Goal: Task Accomplishment & Management: Complete application form

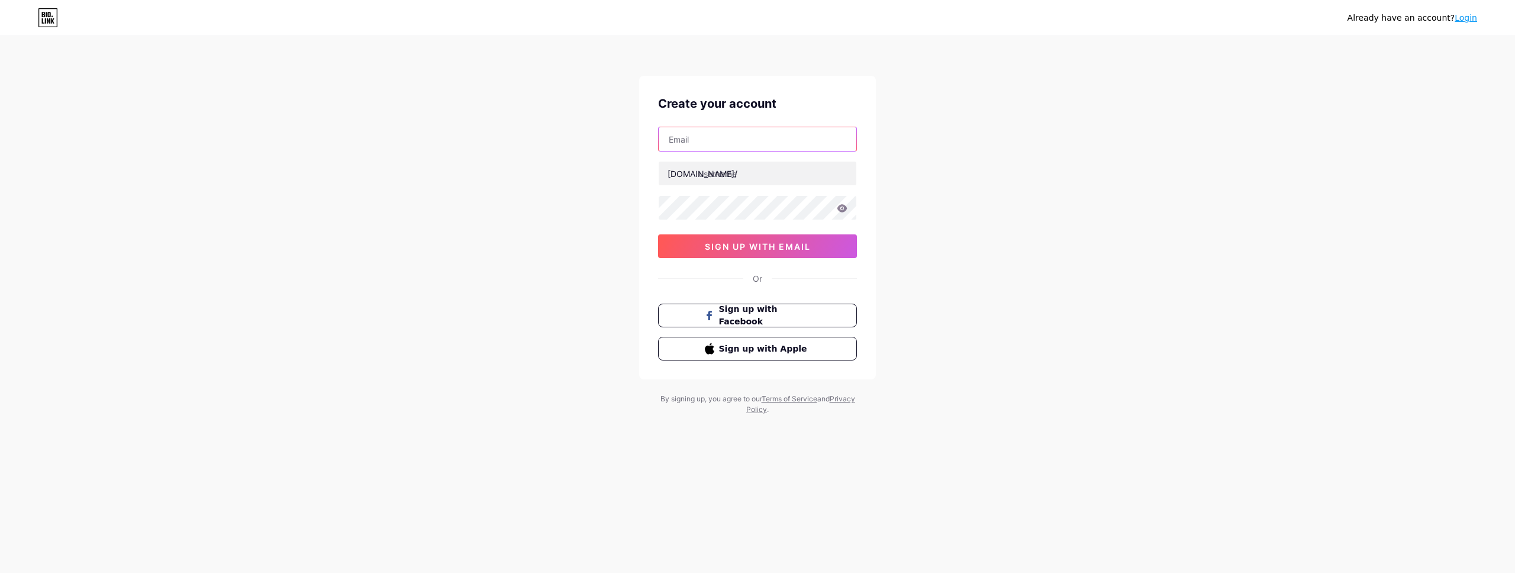
click at [776, 140] on input "text" at bounding box center [758, 139] width 198 height 24
type input "[PERSON_NAME][EMAIL_ADDRESS][DOMAIN_NAME]"
click at [770, 170] on input "text" at bounding box center [758, 174] width 198 height 24
click at [758, 174] on input "lordnova" at bounding box center [758, 174] width 198 height 24
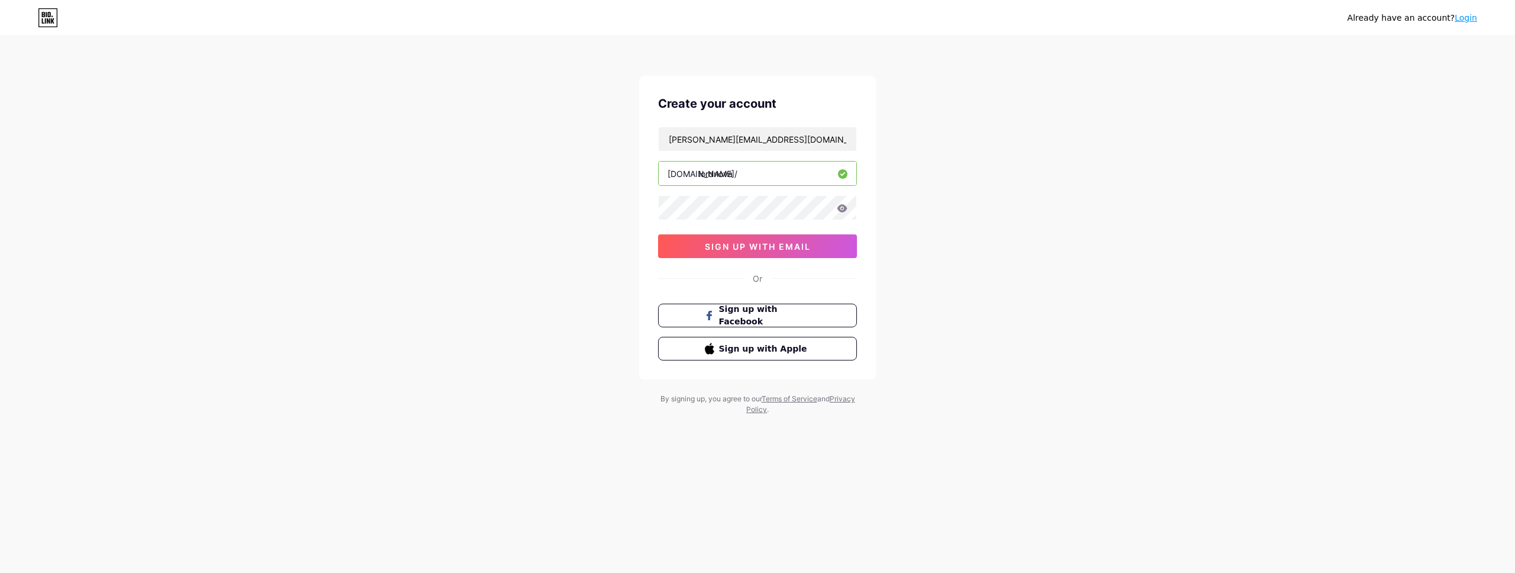
click at [758, 174] on input "lordnova" at bounding box center [758, 174] width 198 height 24
type input "martinnovak"
click at [787, 253] on button "sign up with email" at bounding box center [757, 246] width 199 height 24
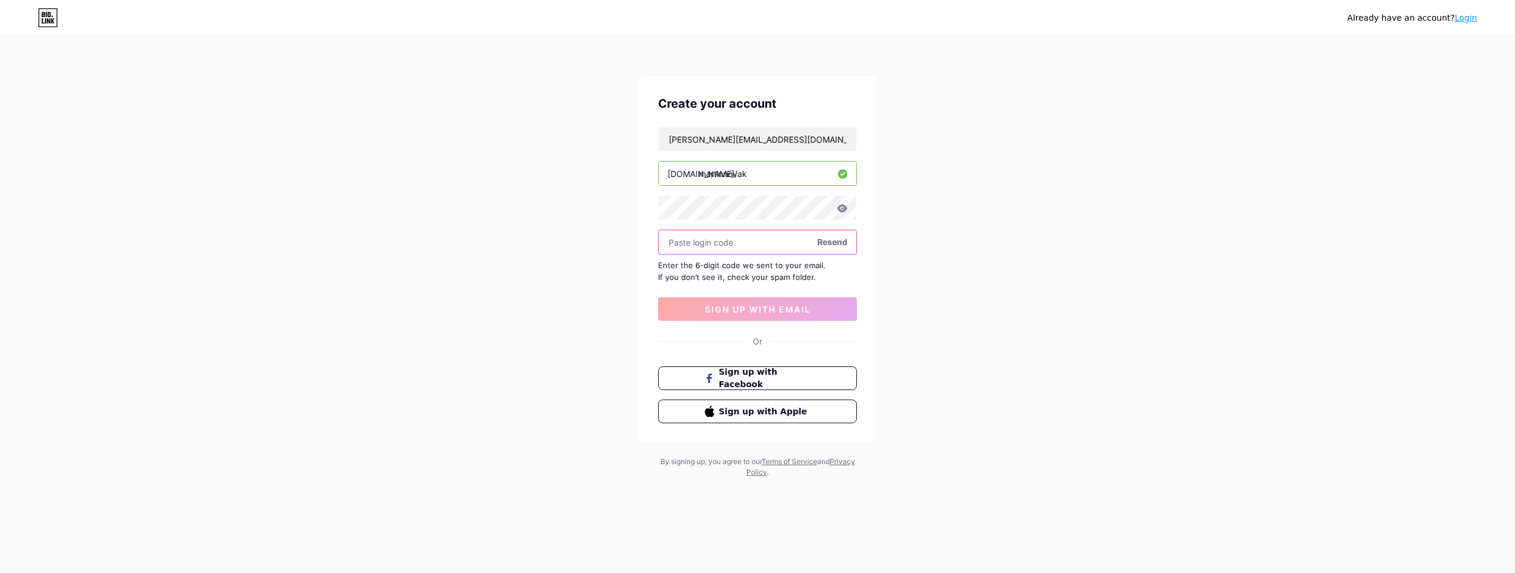
click at [722, 244] on input "text" at bounding box center [758, 242] width 198 height 24
paste input "396676"
type input "396676"
click at [773, 310] on span "sign up with email" at bounding box center [758, 309] width 106 height 10
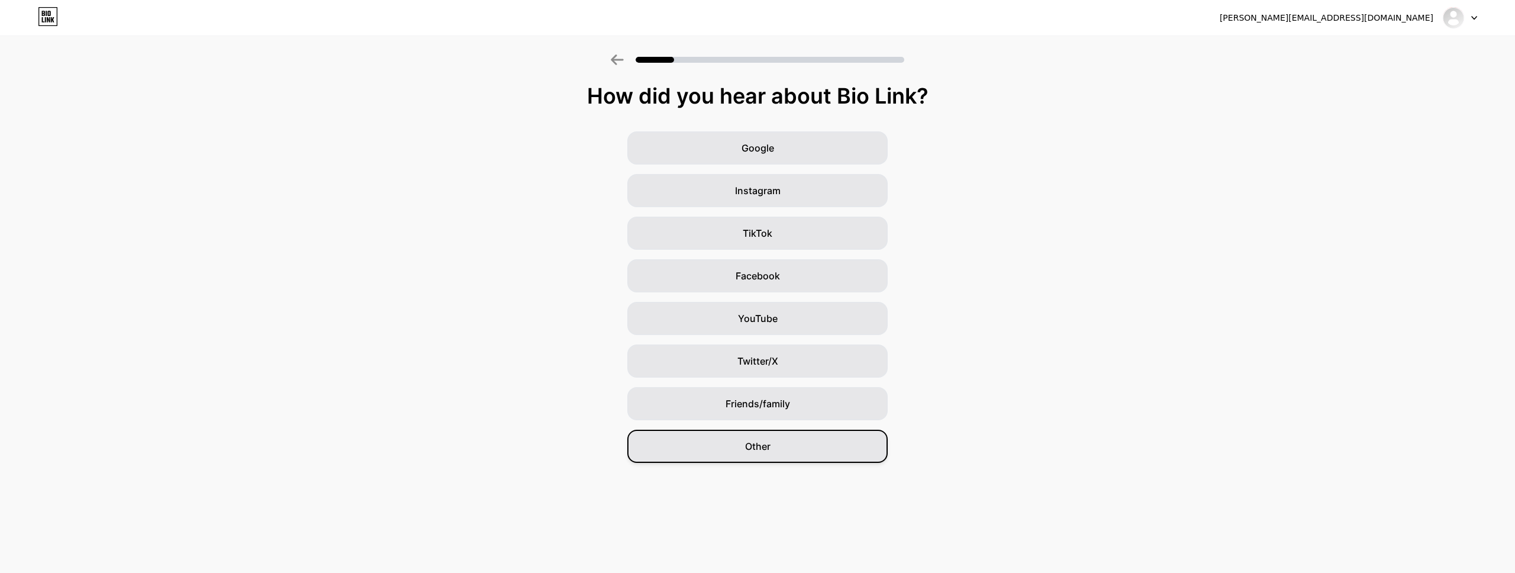
click at [764, 455] on div "Other" at bounding box center [757, 446] width 260 height 33
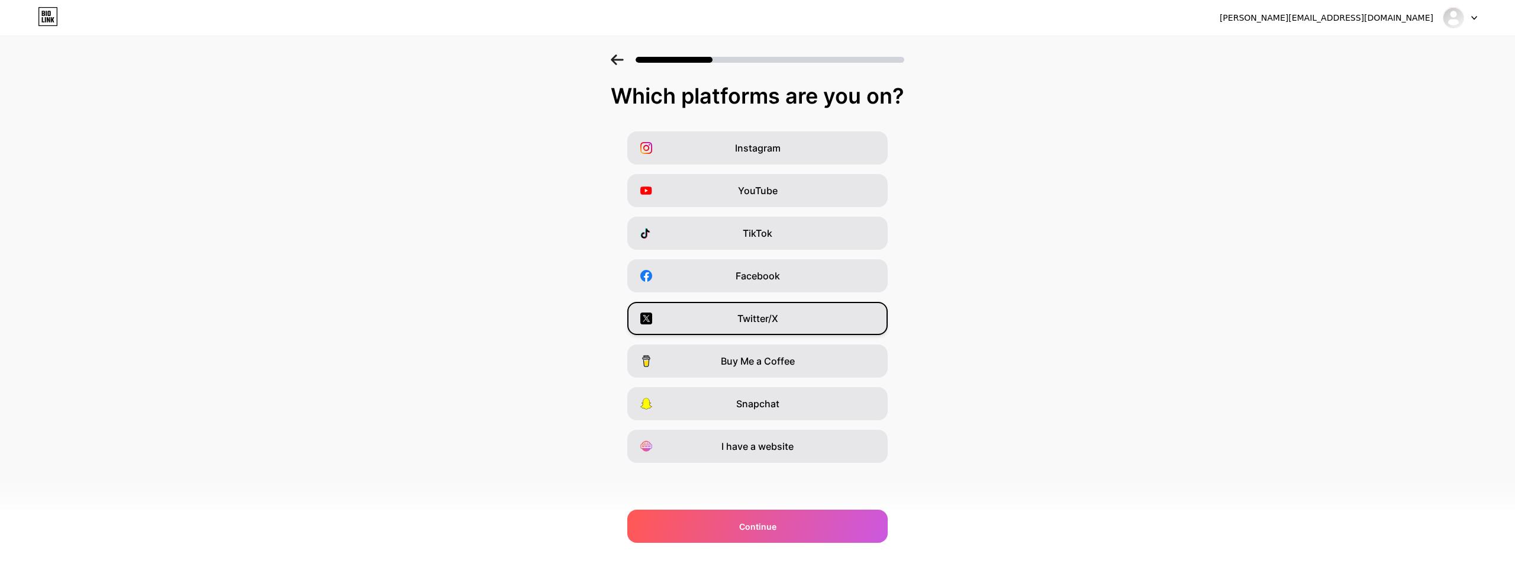
click at [816, 326] on div "Twitter/X" at bounding box center [757, 318] width 260 height 33
click at [839, 435] on div "I have a website" at bounding box center [757, 446] width 260 height 33
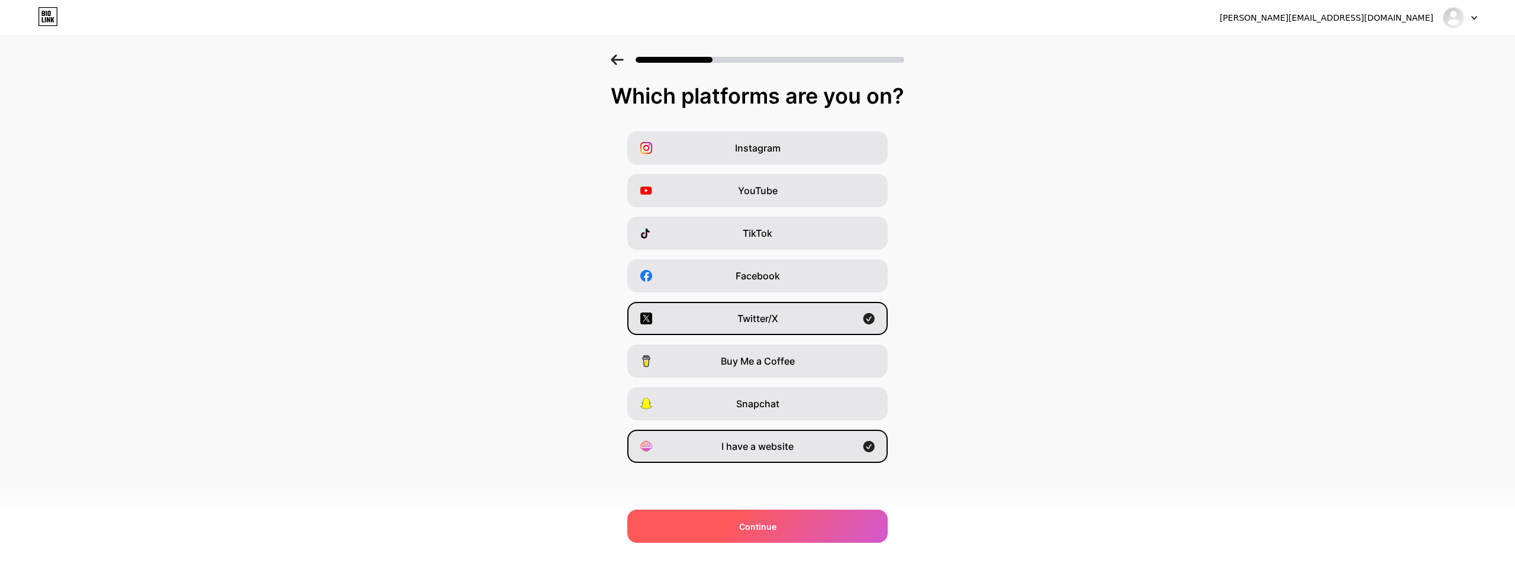
click at [756, 526] on span "Continue" at bounding box center [757, 526] width 37 height 12
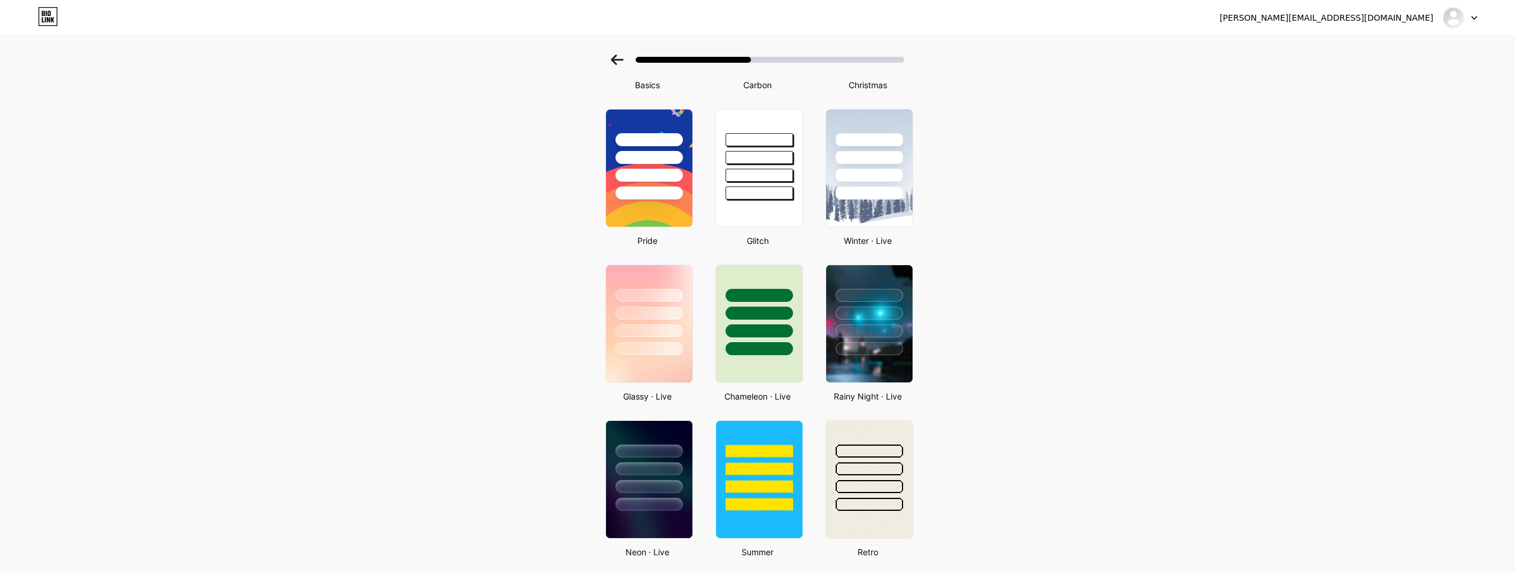
scroll to position [172, 0]
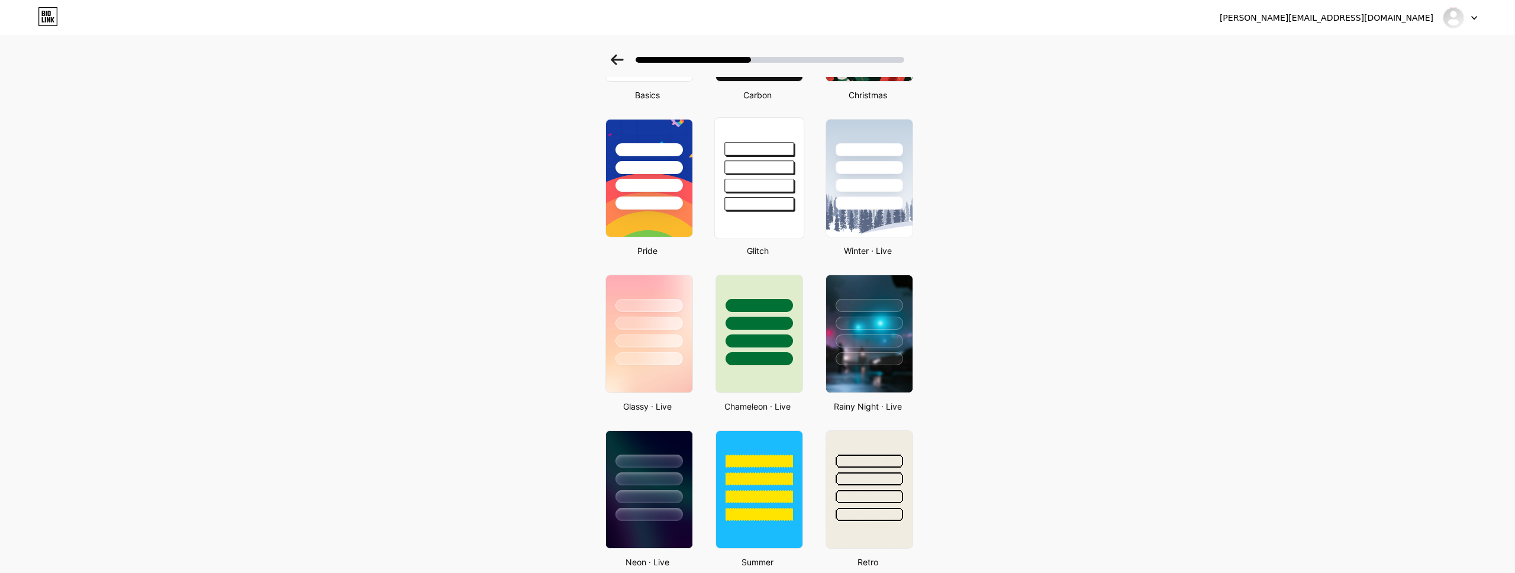
click at [781, 214] on div at bounding box center [759, 178] width 90 height 122
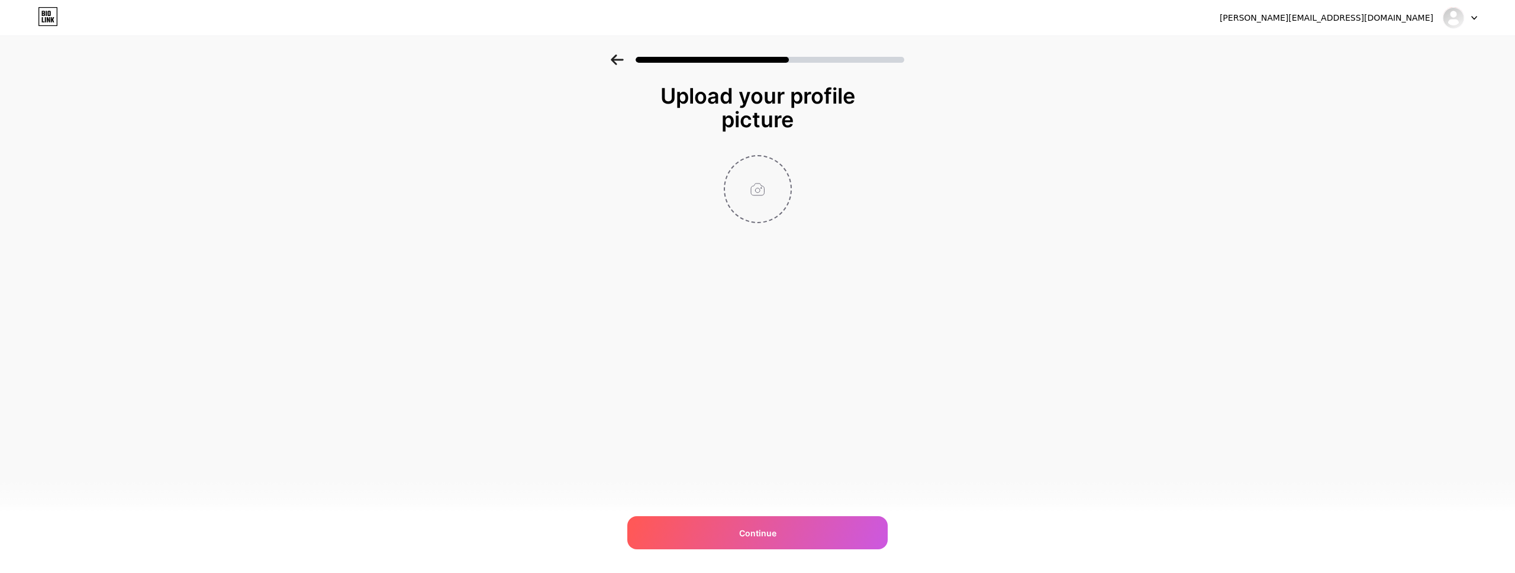
click at [772, 199] on input "file" at bounding box center [758, 189] width 66 height 66
type input "C:\fakepath\1.png"
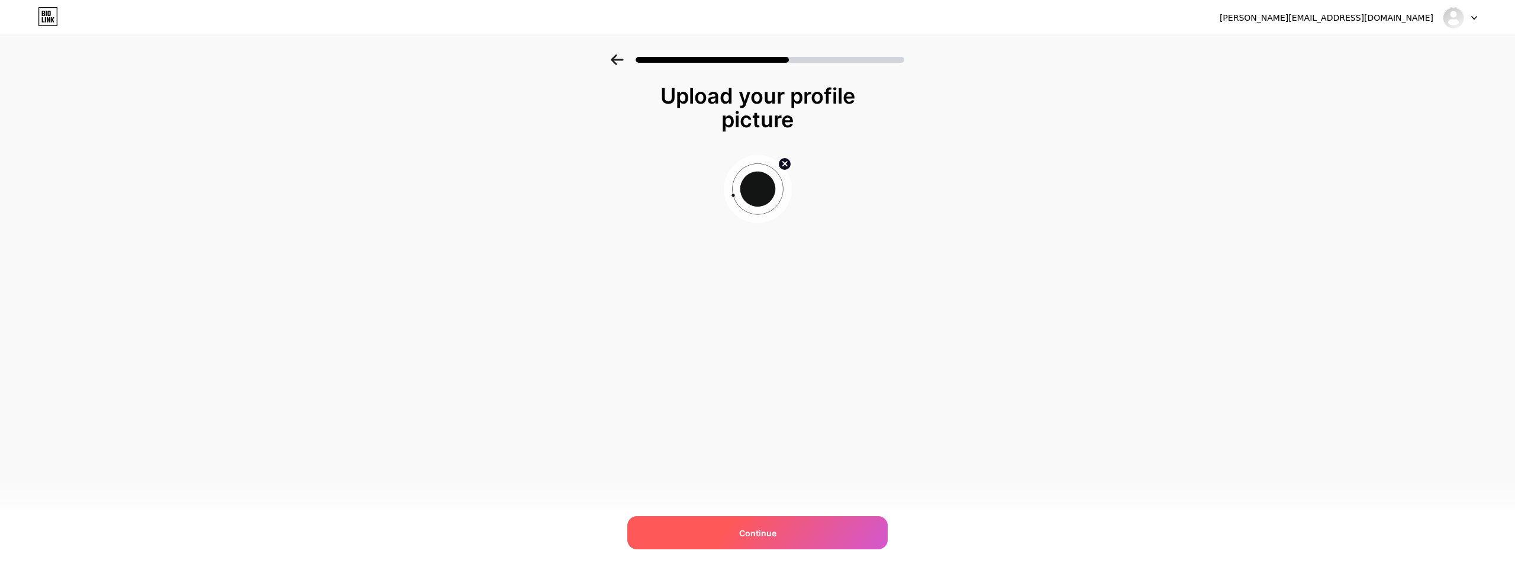
click at [765, 526] on div "Continue" at bounding box center [757, 532] width 260 height 33
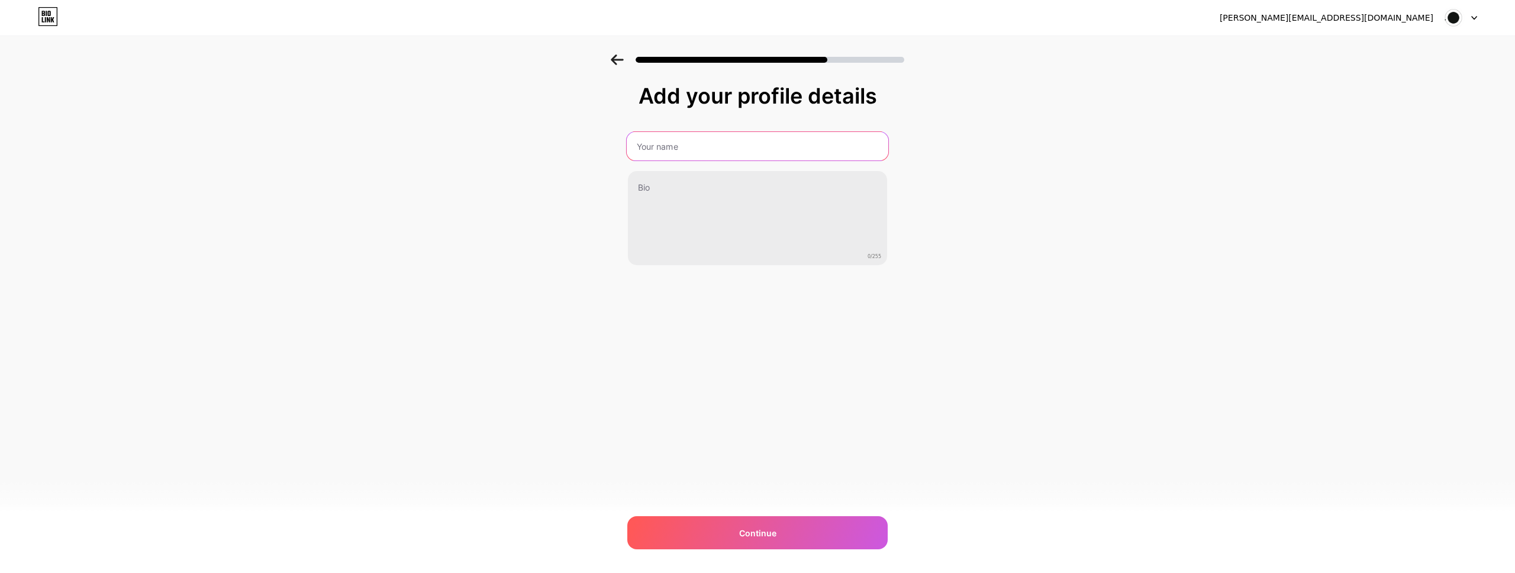
click at [724, 152] on input "text" at bounding box center [758, 146] width 262 height 28
type input "[PERSON_NAME]"
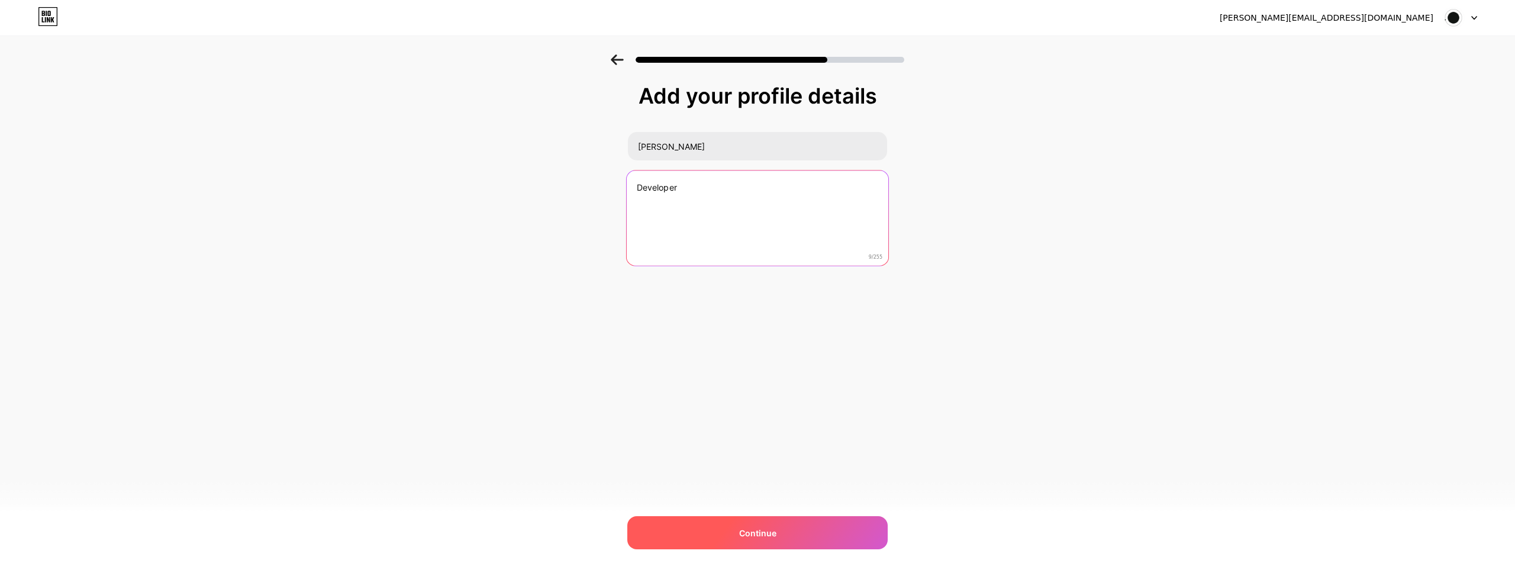
type textarea "Developer"
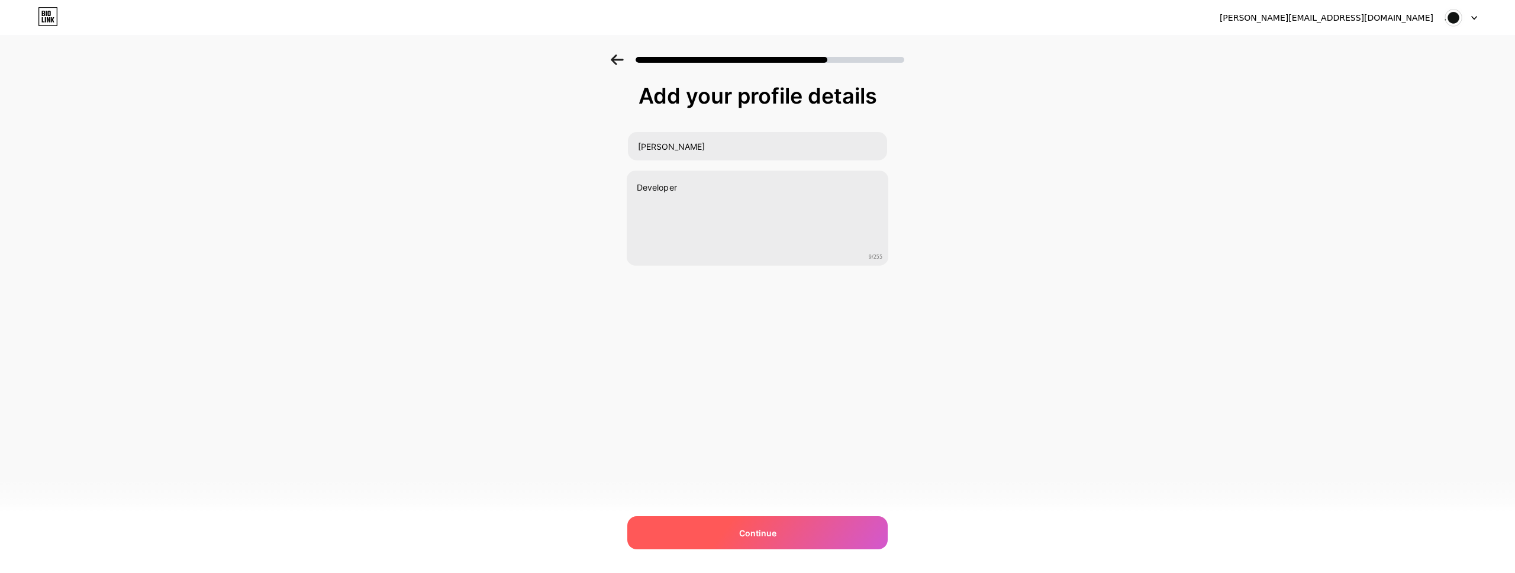
click at [748, 539] on span "Continue" at bounding box center [757, 533] width 37 height 12
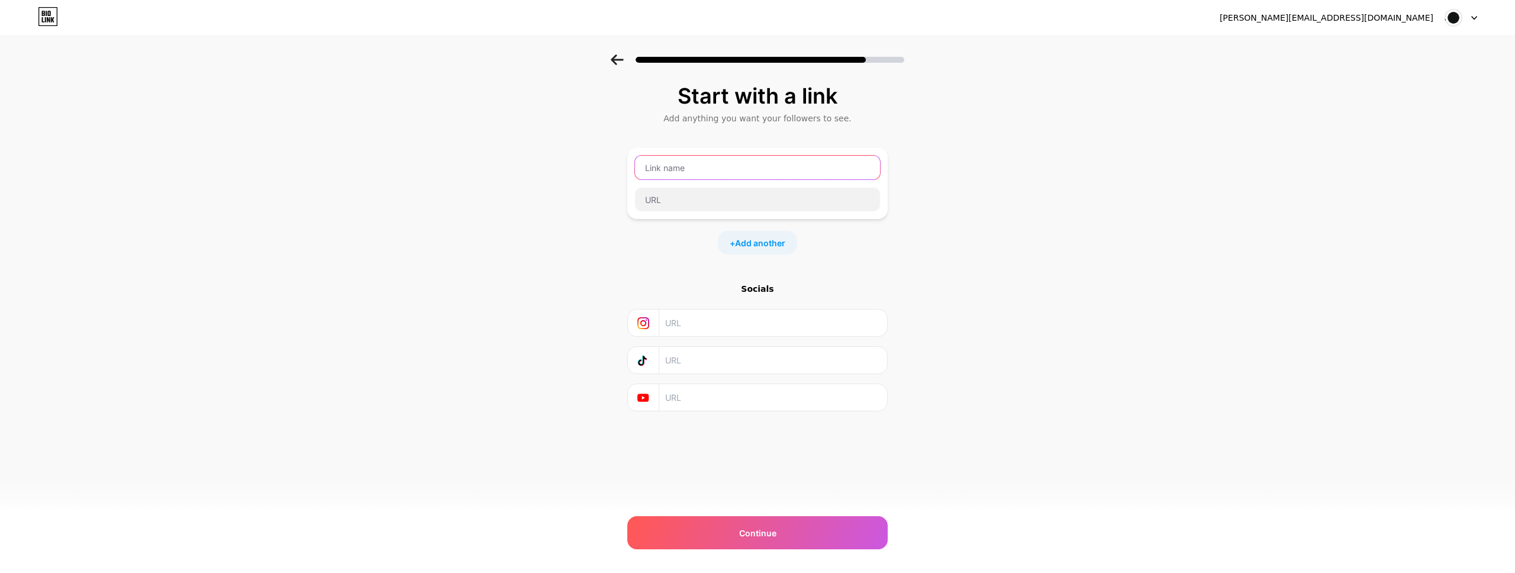
click at [746, 163] on input "text" at bounding box center [757, 168] width 245 height 24
click at [731, 201] on input "text" at bounding box center [757, 200] width 245 height 24
paste input "[URL][DOMAIN_NAME]"
type input "[URL][DOMAIN_NAME]"
click at [741, 168] on input "text" at bounding box center [757, 168] width 245 height 24
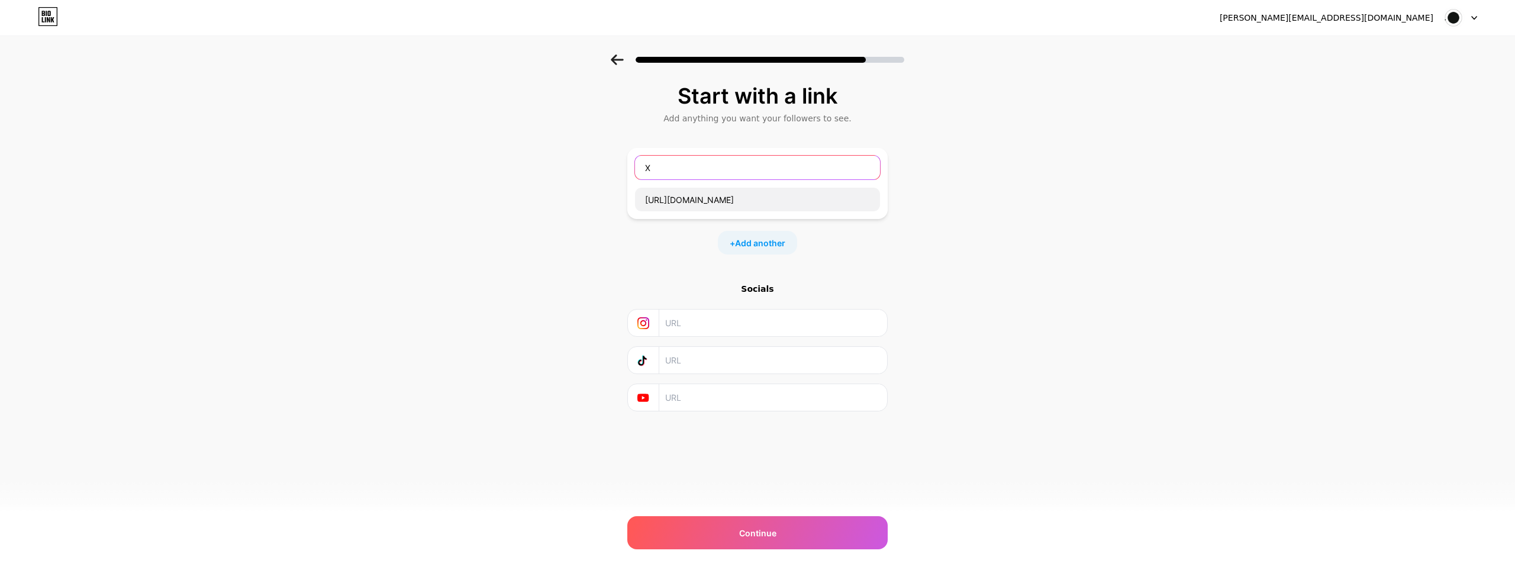
type input "X"
click at [960, 350] on div "Start with a link Add anything you want your followers to see. X [URL][DOMAIN_N…" at bounding box center [757, 262] width 1515 height 416
click at [781, 243] on span "Add another" at bounding box center [760, 243] width 50 height 12
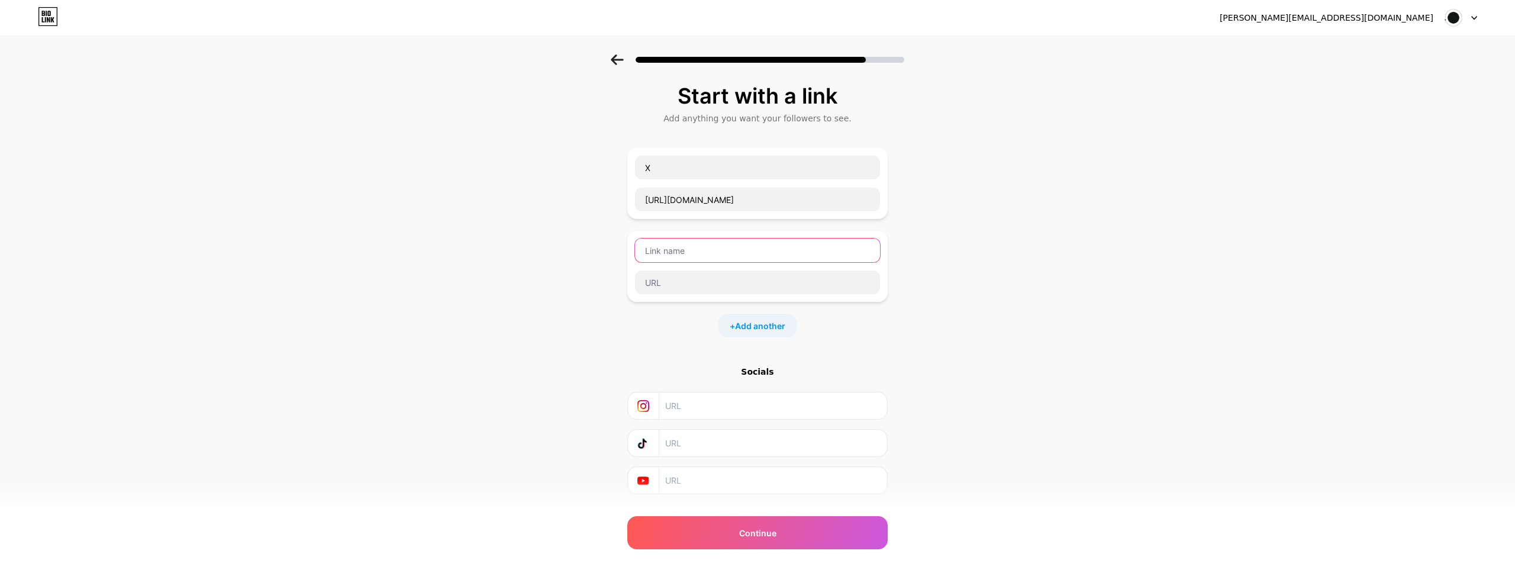
click at [791, 253] on input "text" at bounding box center [757, 251] width 245 height 24
type input "Email"
type input "[PERSON_NAME][EMAIL_ADDRESS][DOMAIN_NAME]"
click at [830, 365] on div "Start with a link Add anything you want your followers to see. X [URL][DOMAIN_N…" at bounding box center [757, 289] width 260 height 410
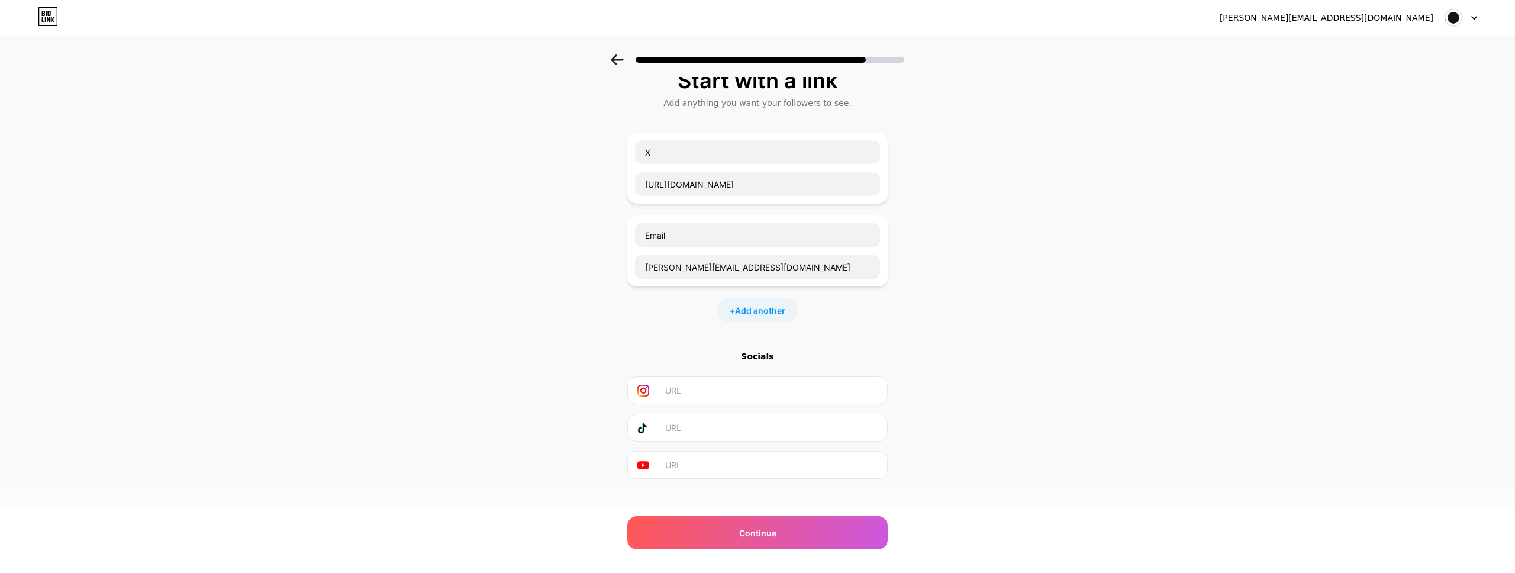
scroll to position [28, 0]
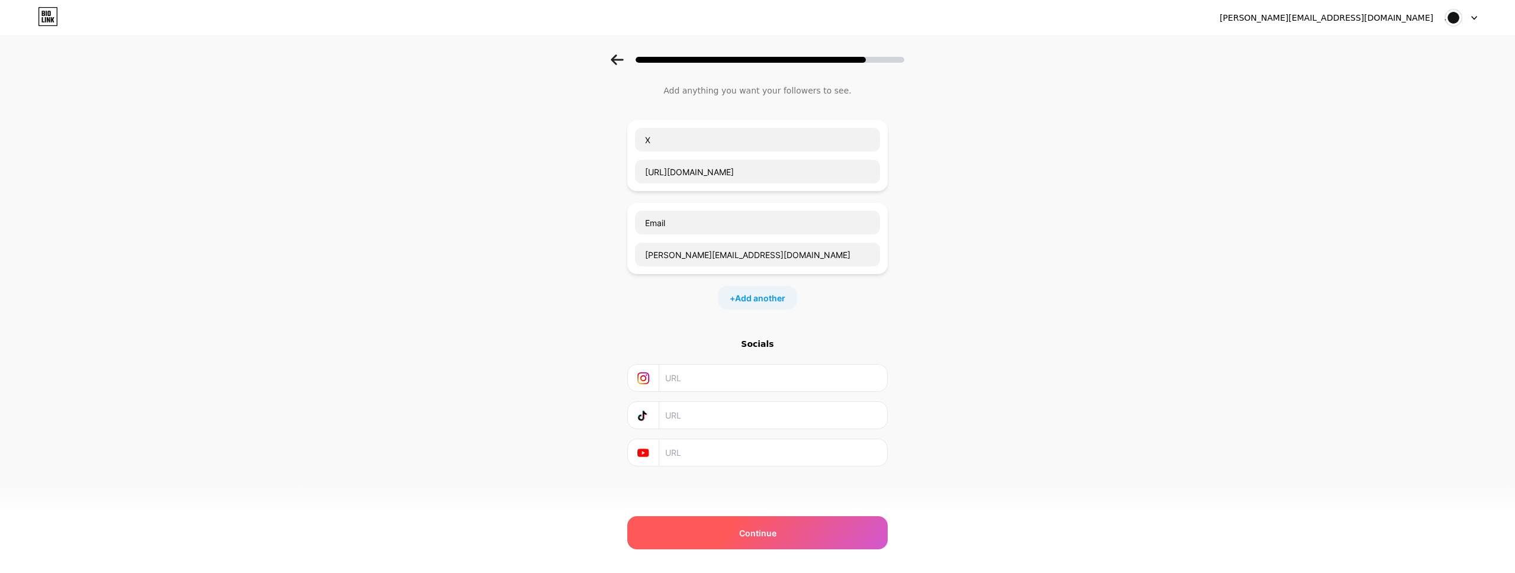
click at [745, 530] on span "Continue" at bounding box center [757, 533] width 37 height 12
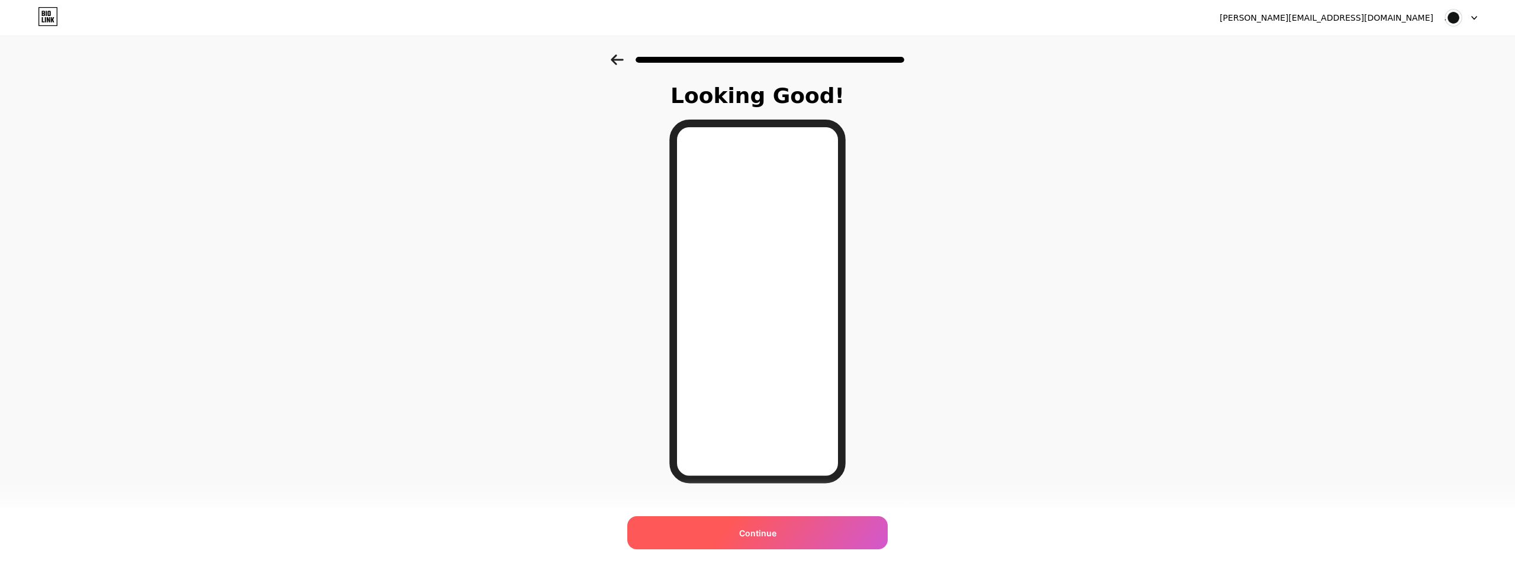
click at [777, 529] on div "Continue" at bounding box center [757, 532] width 260 height 33
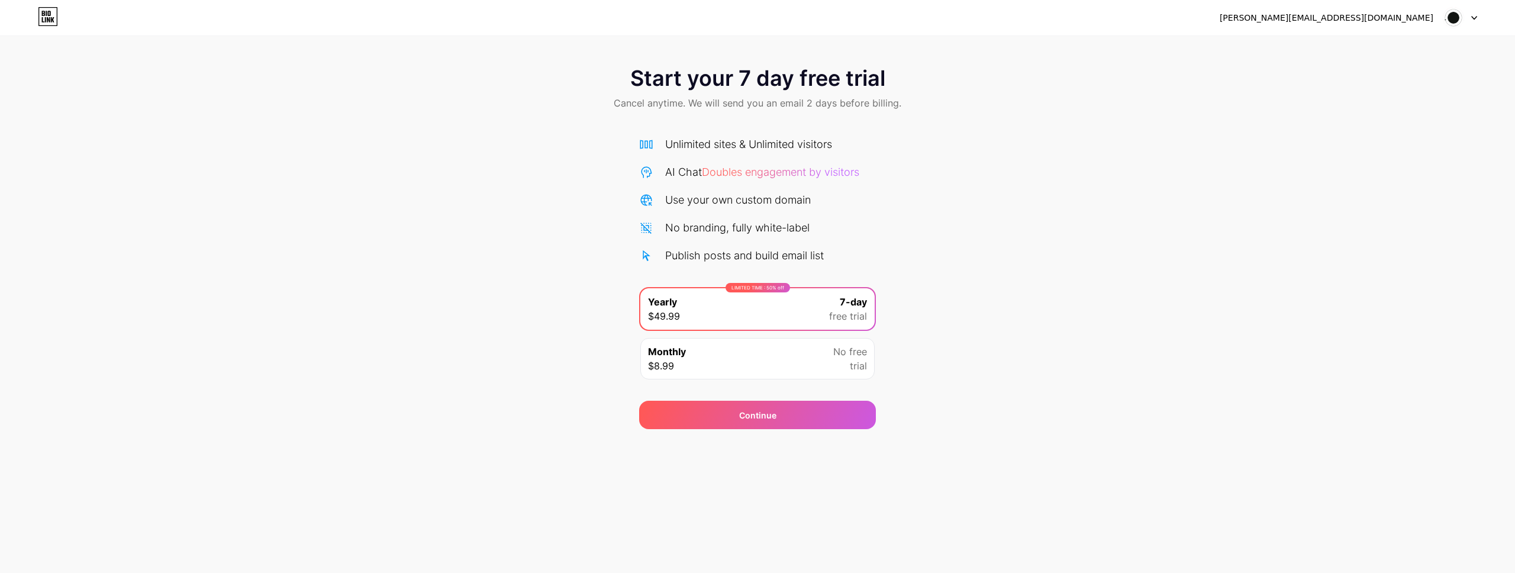
click at [1429, 24] on div "[PERSON_NAME][EMAIL_ADDRESS][DOMAIN_NAME]" at bounding box center [1327, 18] width 214 height 12
click at [1463, 17] on img at bounding box center [1453, 18] width 22 height 22
click at [1062, 174] on div "Start your 7 day free trial Cancel anytime. We will send you an email 2 days be…" at bounding box center [757, 241] width 1515 height 375
click at [50, 26] on link at bounding box center [48, 17] width 20 height 21
click at [799, 413] on div "Continue" at bounding box center [757, 415] width 237 height 28
